Goal: Information Seeking & Learning: Find specific fact

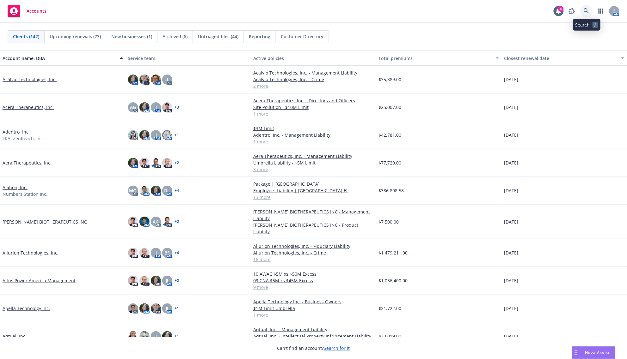
click at [586, 10] on icon at bounding box center [587, 11] width 6 height 6
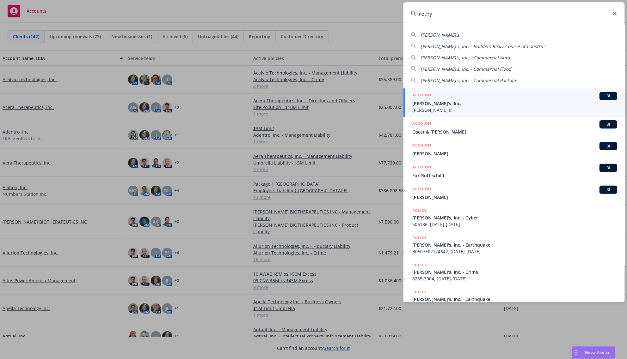
type input "rothy"
click at [475, 104] on span "Rothy's, Inc." at bounding box center [514, 103] width 205 height 7
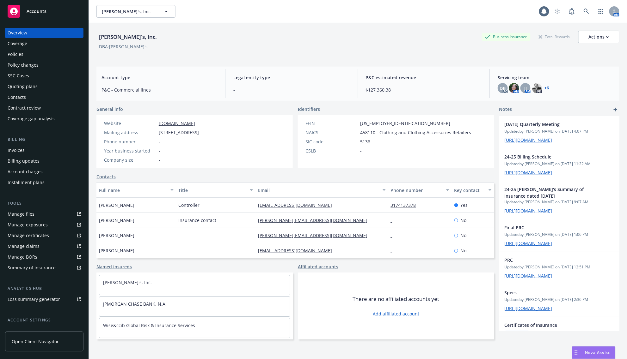
click at [31, 50] on div "Policies" at bounding box center [44, 54] width 73 height 10
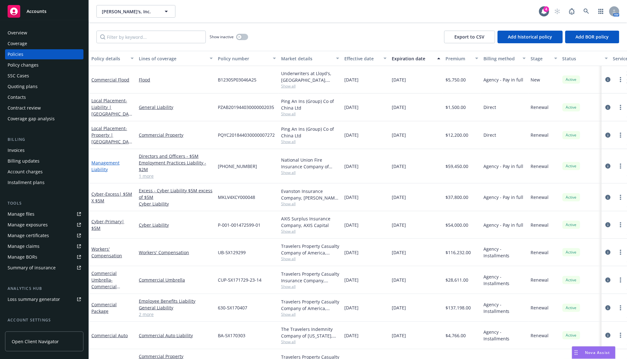
click at [109, 162] on link "Management Liability" at bounding box center [105, 166] width 28 height 13
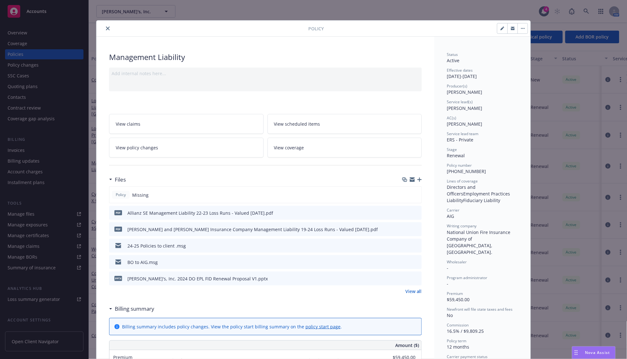
scroll to position [40, 0]
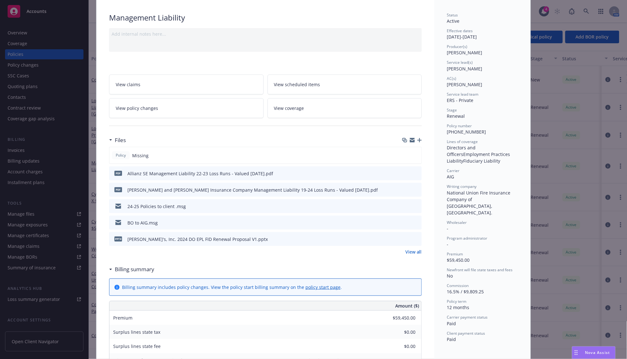
click at [416, 254] on link "View all" at bounding box center [413, 252] width 16 height 7
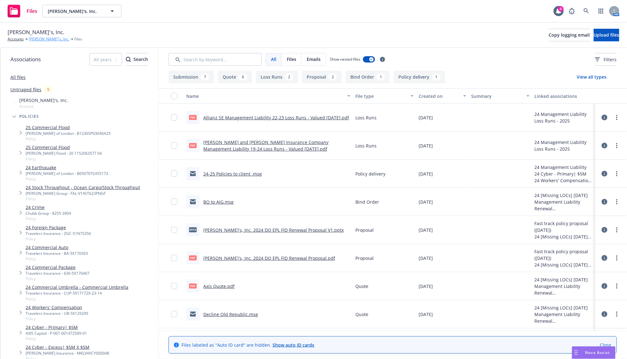
click at [39, 41] on link "Rothy's, Inc." at bounding box center [49, 39] width 40 height 6
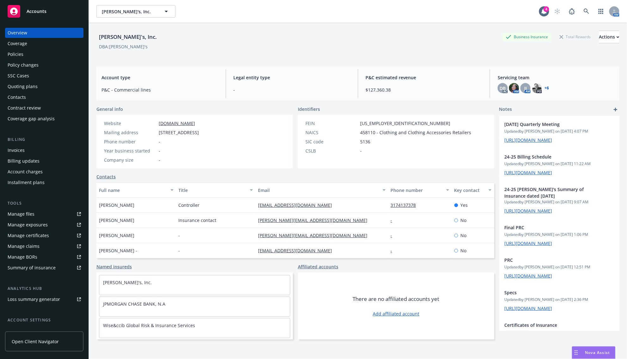
click at [23, 56] on div "Policies" at bounding box center [44, 54] width 73 height 10
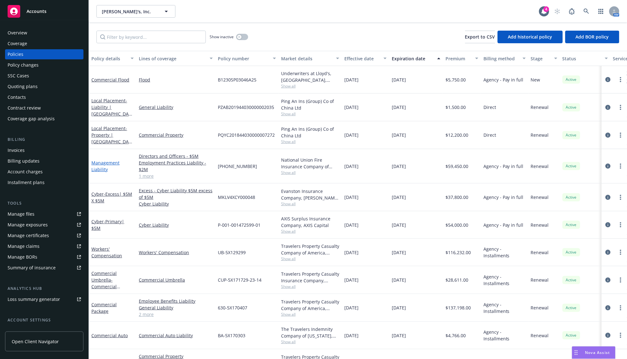
click at [104, 160] on link "Management Liability" at bounding box center [105, 166] width 28 height 13
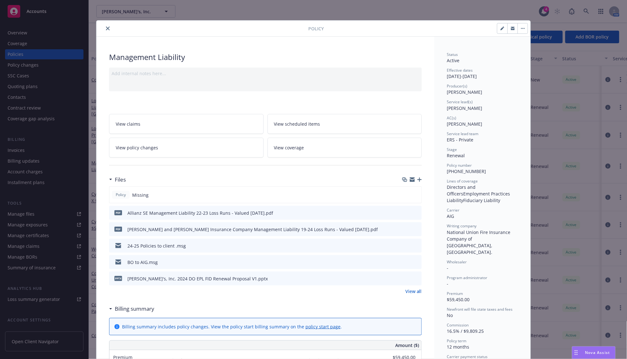
click at [417, 182] on icon "button" at bounding box center [419, 180] width 4 height 4
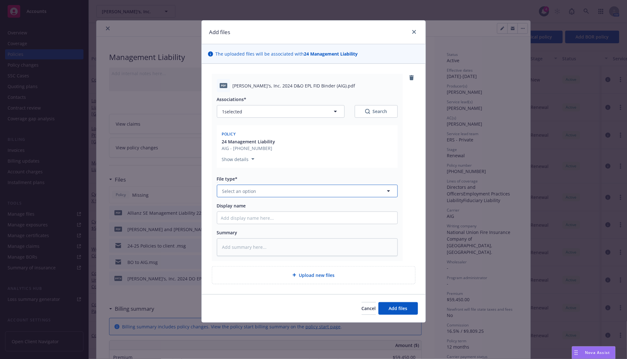
click at [248, 190] on span "Select an option" at bounding box center [239, 191] width 34 height 7
type input "binder"
click at [244, 209] on div "Binder" at bounding box center [307, 208] width 173 height 9
type textarea "x"
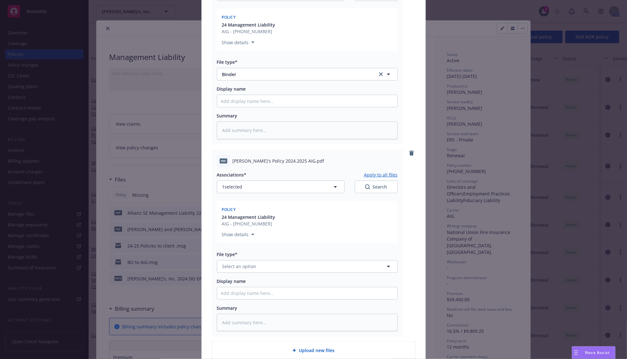
scroll to position [119, 0]
click at [234, 261] on button "Select an option" at bounding box center [307, 265] width 181 height 13
type input "pol"
click at [231, 276] on div "Policy" at bounding box center [307, 282] width 180 height 17
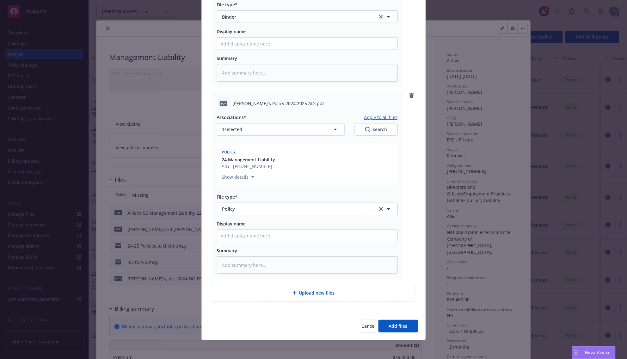
scroll to position [176, 0]
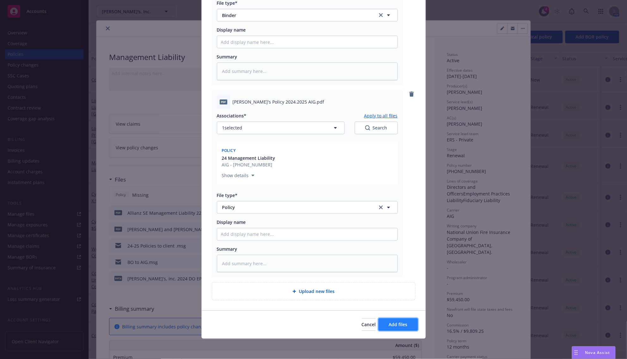
click at [378, 326] on button "Add files" at bounding box center [398, 325] width 40 height 13
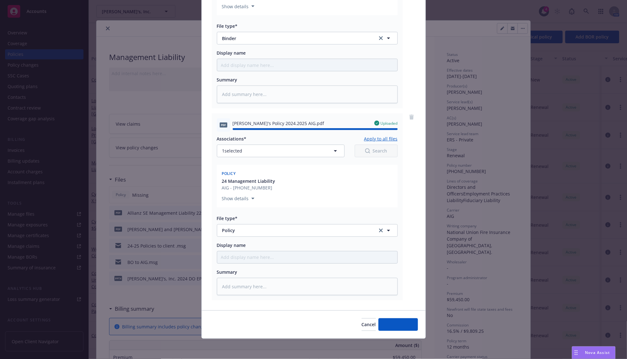
type textarea "x"
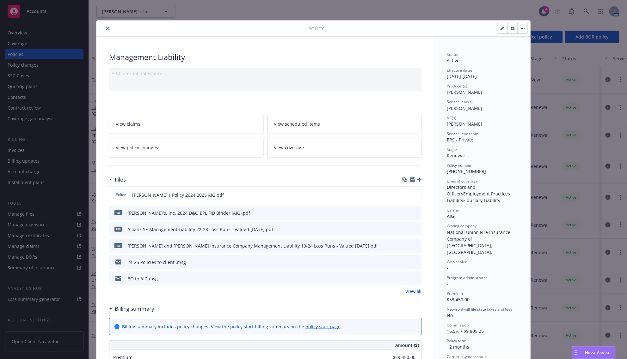
click at [104, 25] on button "close" at bounding box center [108, 29] width 8 height 8
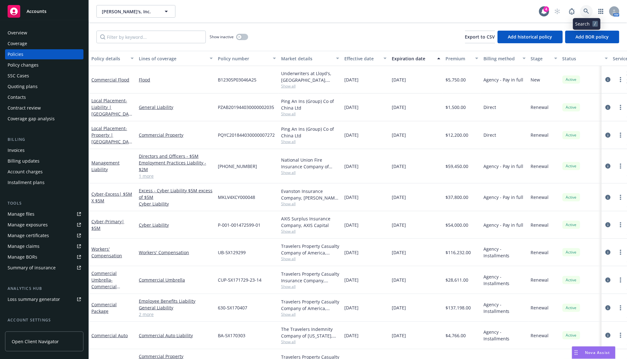
click at [584, 8] on link at bounding box center [586, 11] width 13 height 13
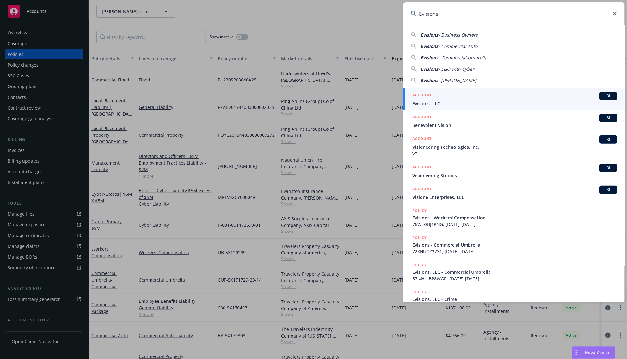
type input "Evisions"
click at [445, 101] on span "Evisions, LLC" at bounding box center [514, 103] width 205 height 7
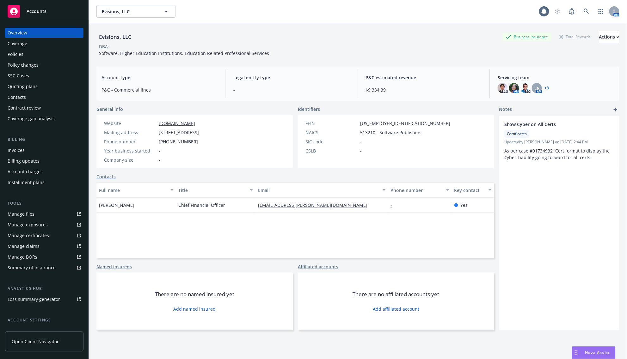
click at [13, 52] on div "Policies" at bounding box center [16, 54] width 16 height 10
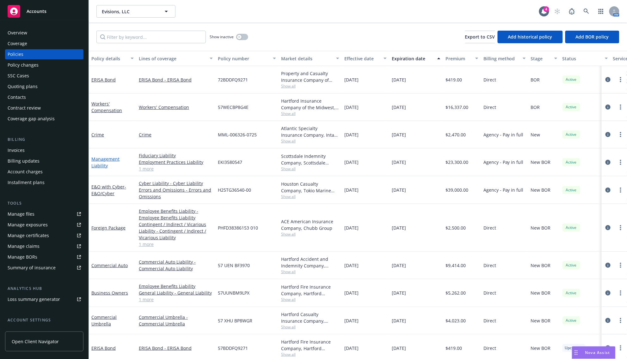
click at [113, 160] on link "Management Liability" at bounding box center [105, 162] width 28 height 13
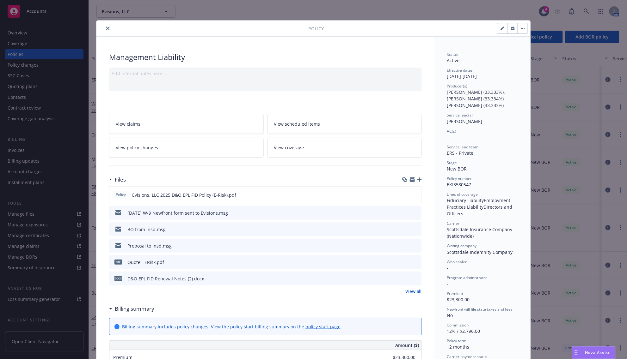
click at [106, 26] on button "close" at bounding box center [108, 29] width 8 height 8
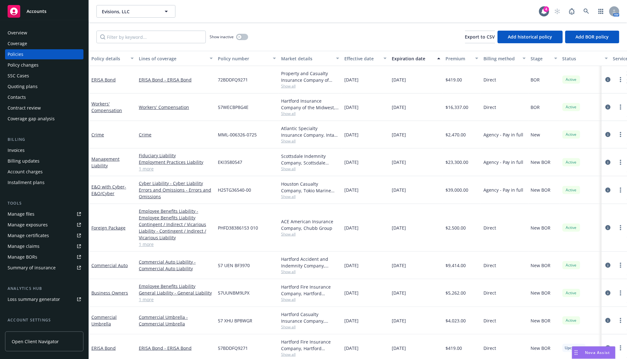
click at [54, 11] on div "Accounts" at bounding box center [44, 11] width 73 height 13
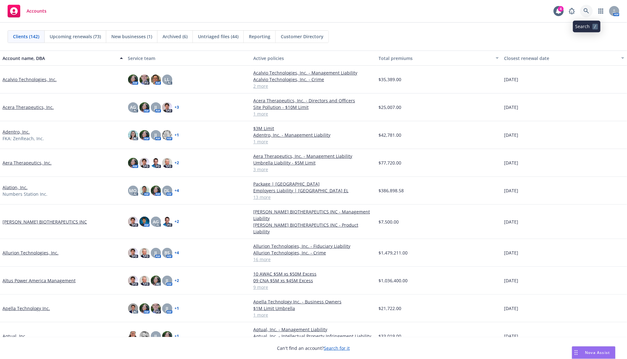
click at [593, 9] on link at bounding box center [586, 11] width 13 height 13
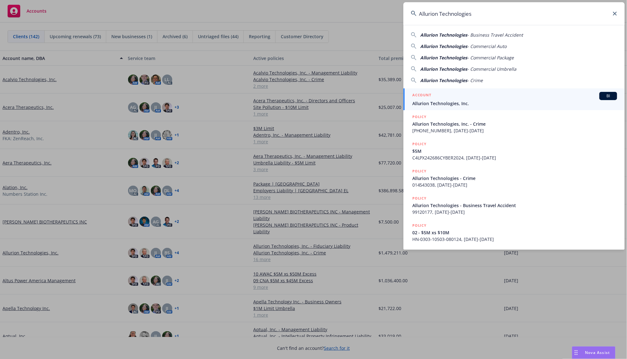
type input "Allurion Technologies"
click at [435, 98] on div "ACCOUNT BI" at bounding box center [514, 96] width 205 height 8
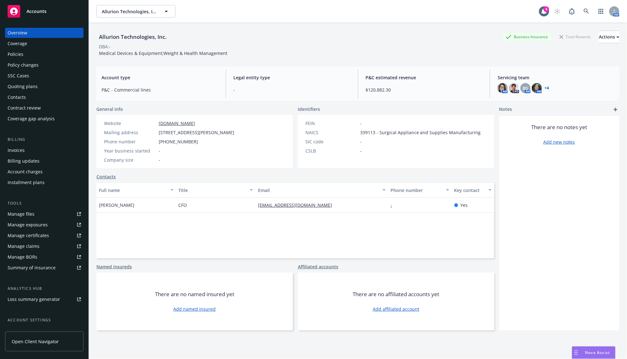
click at [25, 102] on div "Contacts" at bounding box center [17, 97] width 18 height 10
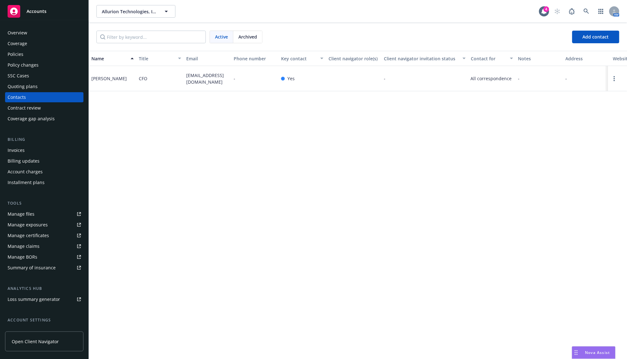
click at [29, 51] on div "Policies" at bounding box center [44, 54] width 73 height 10
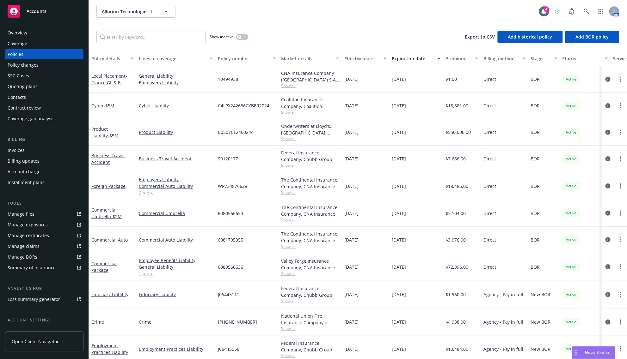
click at [21, 13] on div "Accounts" at bounding box center [44, 11] width 73 height 13
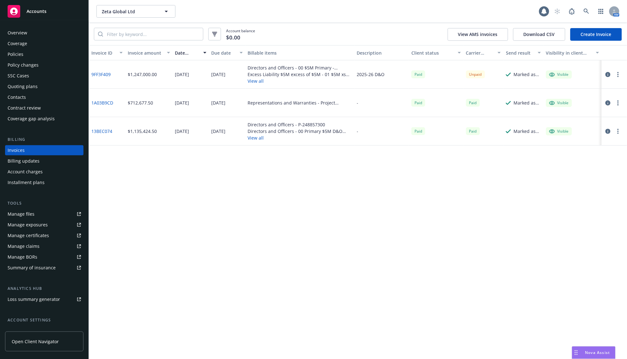
click at [323, 216] on div "Invoice ID Invoice amount Date issued Due date Billable items Description Clien…" at bounding box center [358, 202] width 538 height 314
drag, startPoint x: 402, startPoint y: 271, endPoint x: 393, endPoint y: 263, distance: 13.0
click at [402, 271] on div "Invoice ID Invoice amount Date issued Due date Billable items Description Clien…" at bounding box center [358, 202] width 538 height 314
click at [244, 236] on div "Invoice ID Invoice amount Date issued Due date Billable items Description Clien…" at bounding box center [358, 202] width 538 height 314
click at [66, 12] on div "Accounts" at bounding box center [44, 11] width 73 height 13
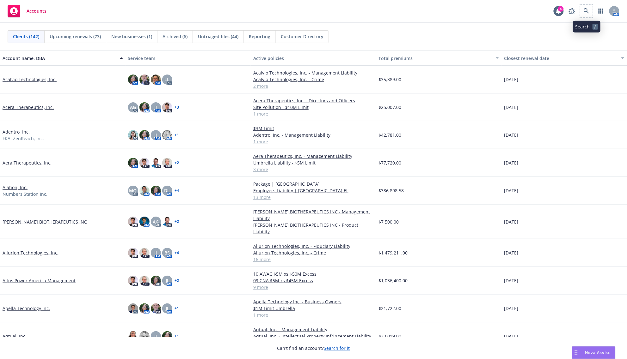
click at [591, 5] on span at bounding box center [586, 11] width 13 height 13
click at [587, 10] on icon at bounding box center [586, 10] width 5 height 5
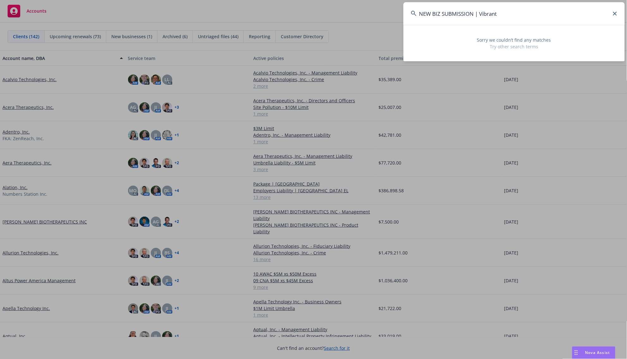
drag, startPoint x: 478, startPoint y: 12, endPoint x: 394, endPoint y: 10, distance: 84.4
click at [394, 10] on div "NEW BIZ SUBMISSION | Vibrant Sorry we couldn’t find any matches Try other searc…" at bounding box center [313, 179] width 627 height 359
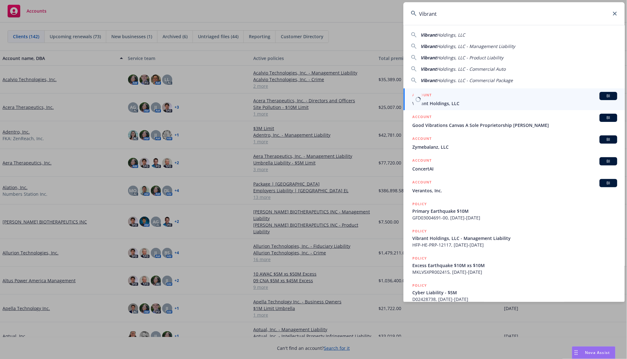
type input "Vibrant"
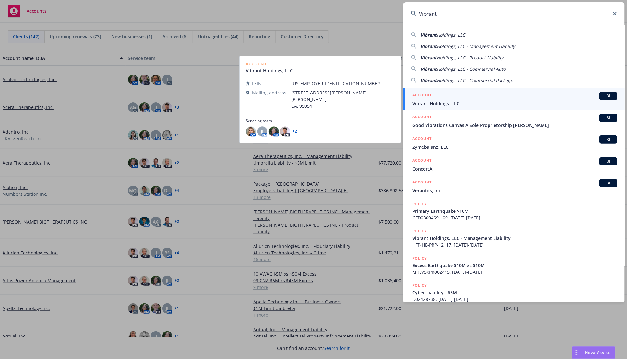
click at [423, 102] on span "Vibrant Holdings, LLC" at bounding box center [514, 103] width 205 height 7
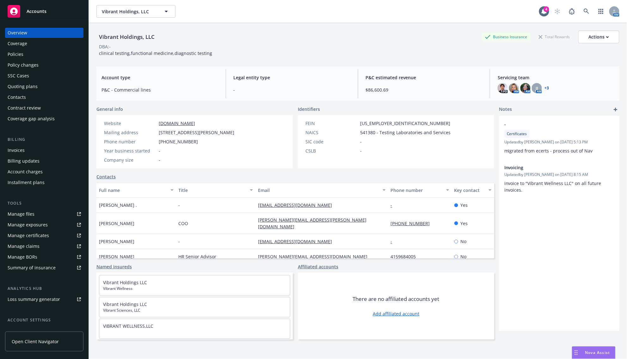
click at [24, 50] on div "Policies" at bounding box center [44, 54] width 73 height 10
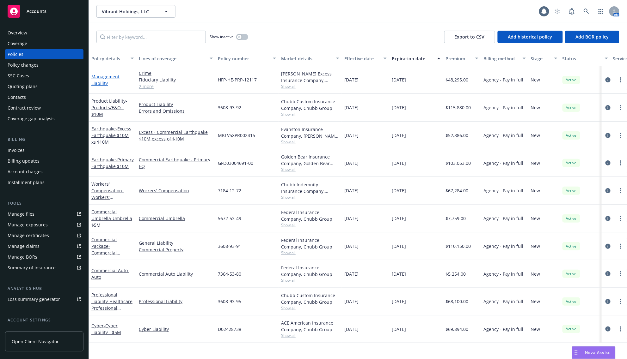
click at [102, 83] on link "Management Liability" at bounding box center [105, 80] width 28 height 13
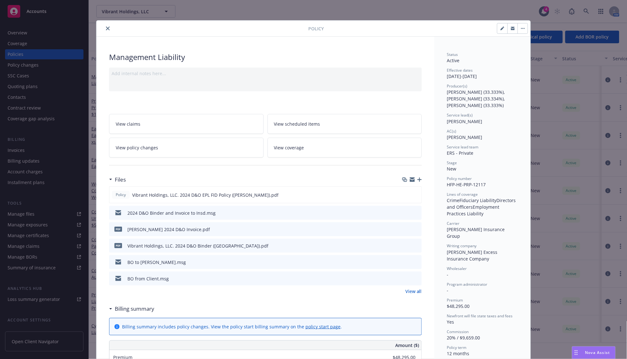
click at [408, 293] on link "View all" at bounding box center [413, 291] width 16 height 7
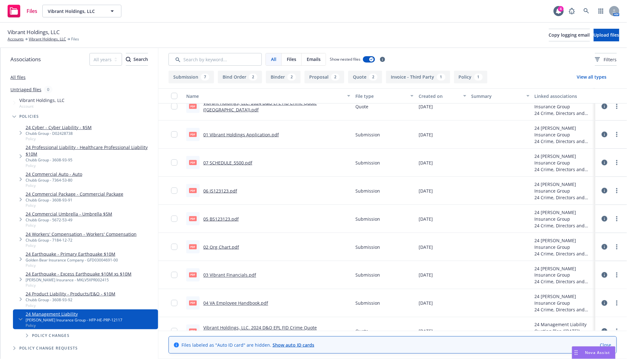
scroll to position [249, 0]
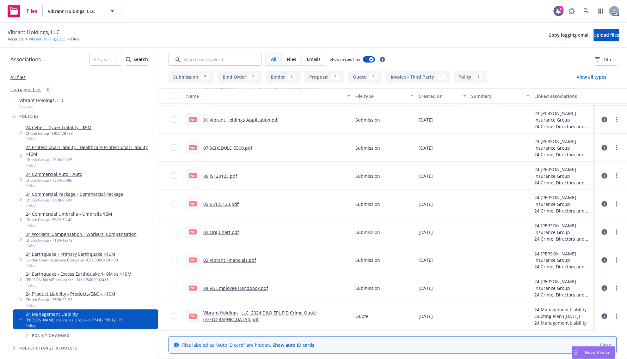
click at [54, 40] on link "Vibrant Holdings, LLC" at bounding box center [47, 39] width 37 height 6
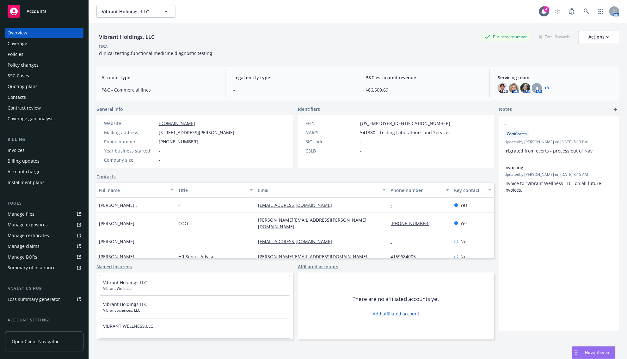
click at [28, 12] on span "Accounts" at bounding box center [37, 11] width 20 height 5
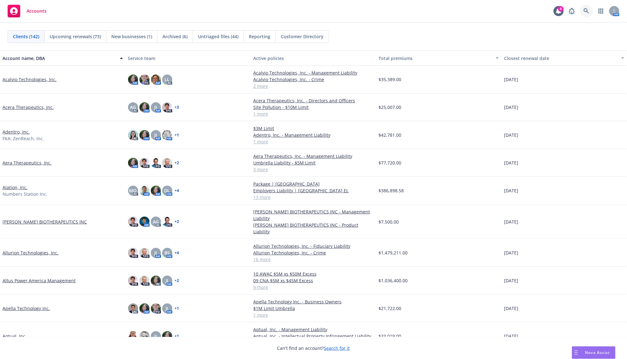
click at [585, 14] on icon at bounding box center [587, 11] width 6 height 6
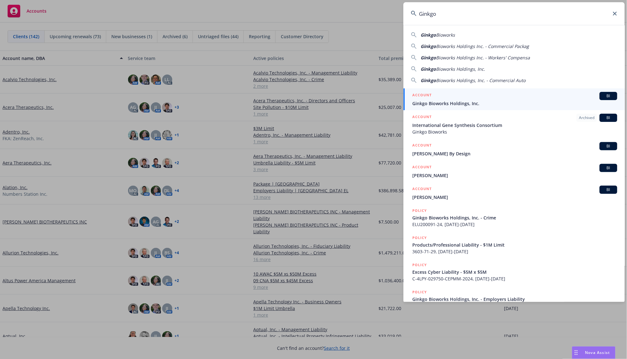
type input "Ginkgo"
click at [428, 107] on link "ACCOUNT BI Ginkgo Bioworks Holdings, Inc." at bounding box center [513, 100] width 221 height 22
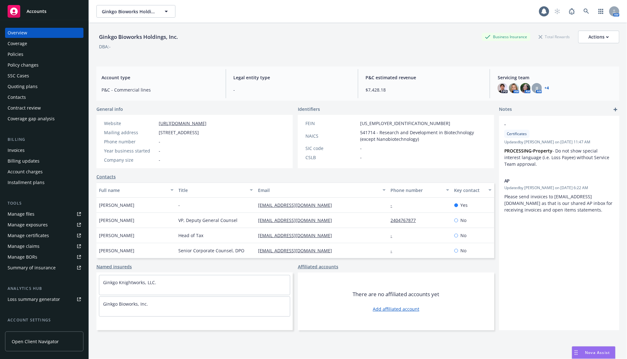
click at [19, 58] on div "Policies" at bounding box center [16, 54] width 16 height 10
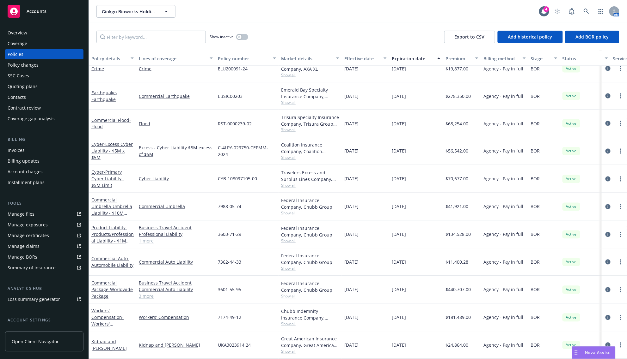
scroll to position [348, 0]
click at [116, 40] on input "Filter by keyword..." at bounding box center [150, 37] width 109 height 13
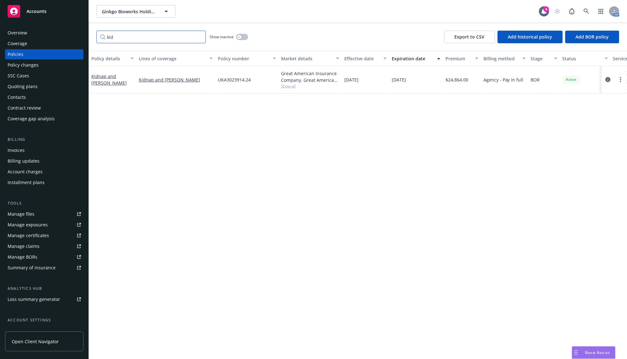
scroll to position [0, 0]
type input "kid"
click at [285, 210] on div "Policy details Lines of coverage Policy number Market details Effective date Ex…" at bounding box center [358, 205] width 538 height 309
